Goal: Find specific page/section: Find specific page/section

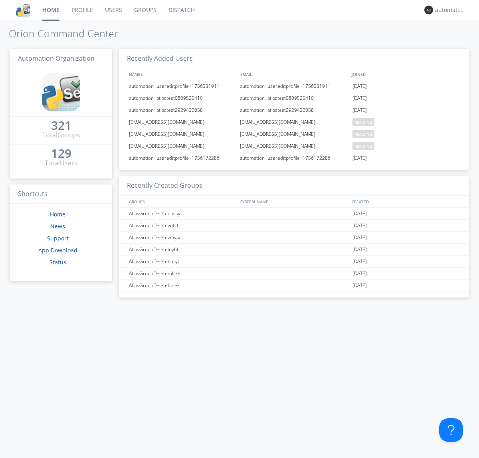
click at [181, 10] on link "Dispatch" at bounding box center [182, 10] width 38 height 20
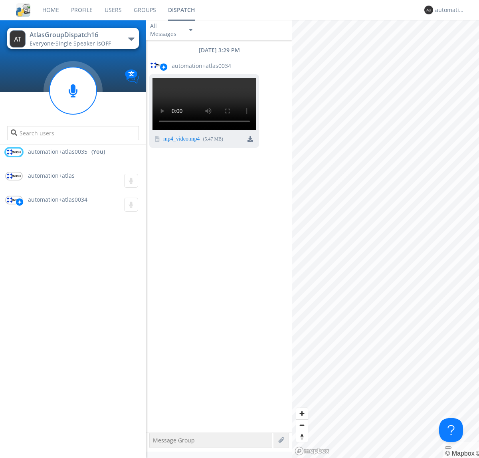
click at [131, 39] on div "button" at bounding box center [131, 39] width 6 height 3
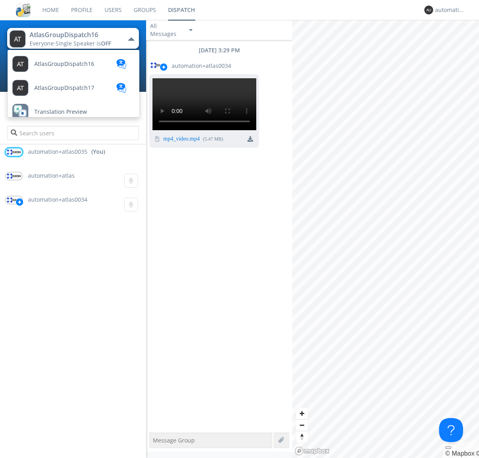
click at [64, 88] on span "AtlasGroupDispatch17" at bounding box center [64, 88] width 60 height 6
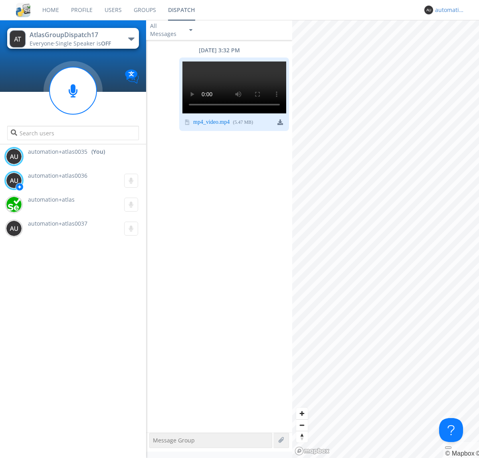
click at [448, 10] on div "automation+atlas0035" at bounding box center [450, 10] width 30 height 8
